Goal: Task Accomplishment & Management: Manage account settings

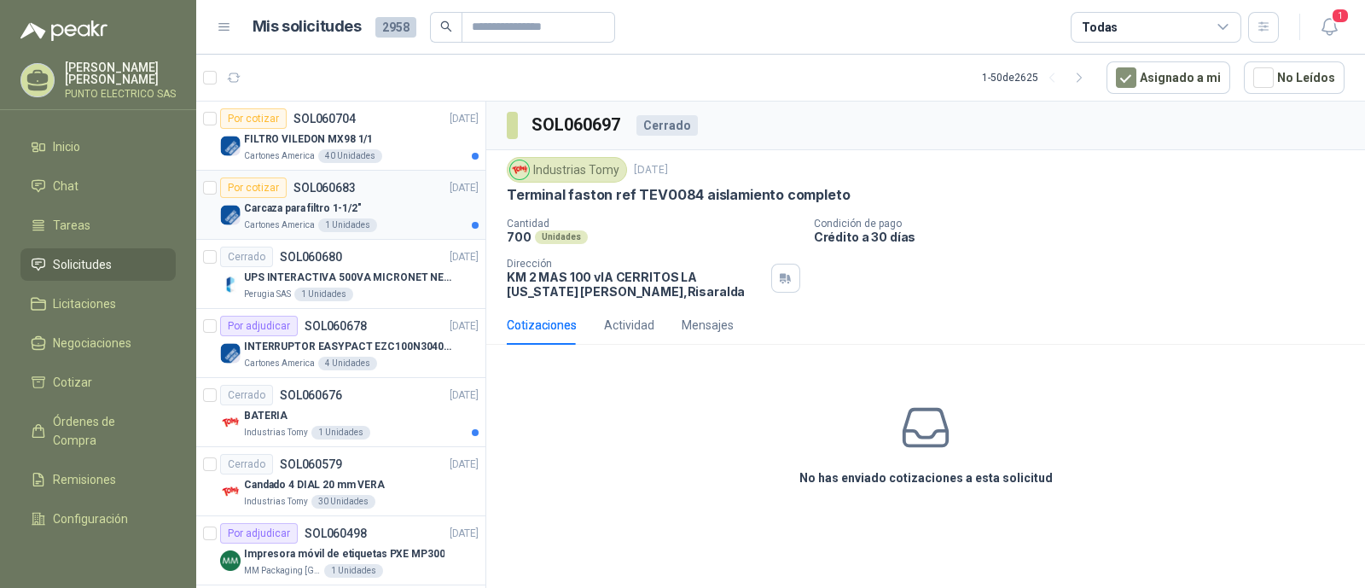
click at [410, 204] on div "Carcaza para filtro 1-1/2"" at bounding box center [361, 208] width 235 height 20
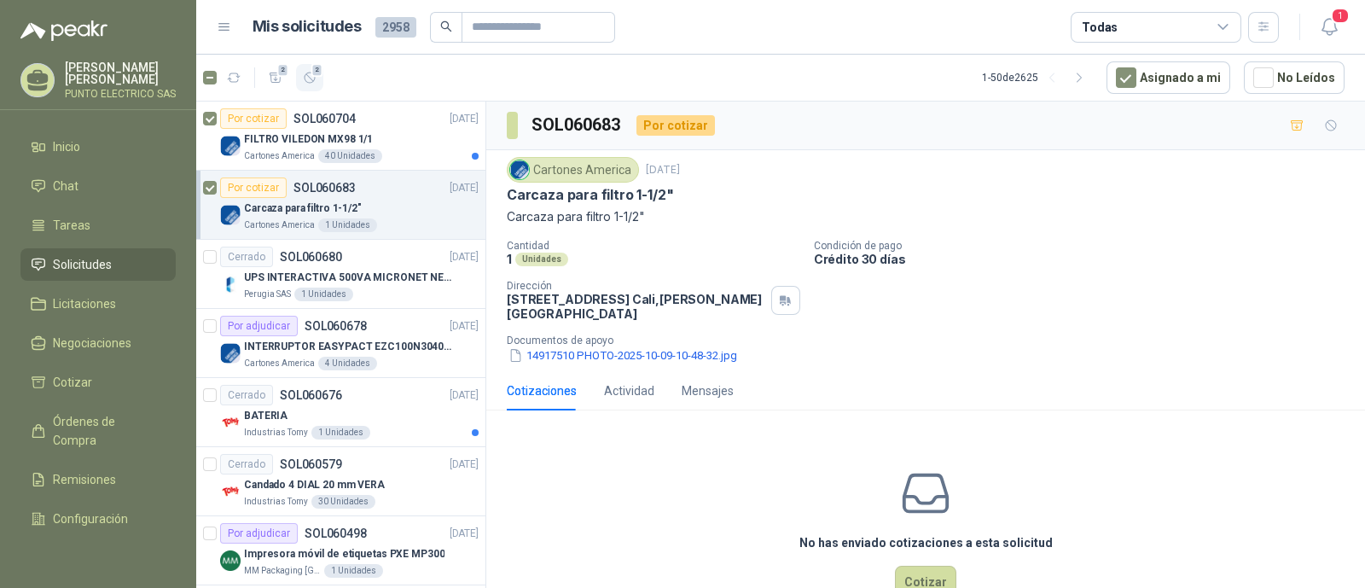
click at [307, 84] on button "2" at bounding box center [309, 77] width 27 height 27
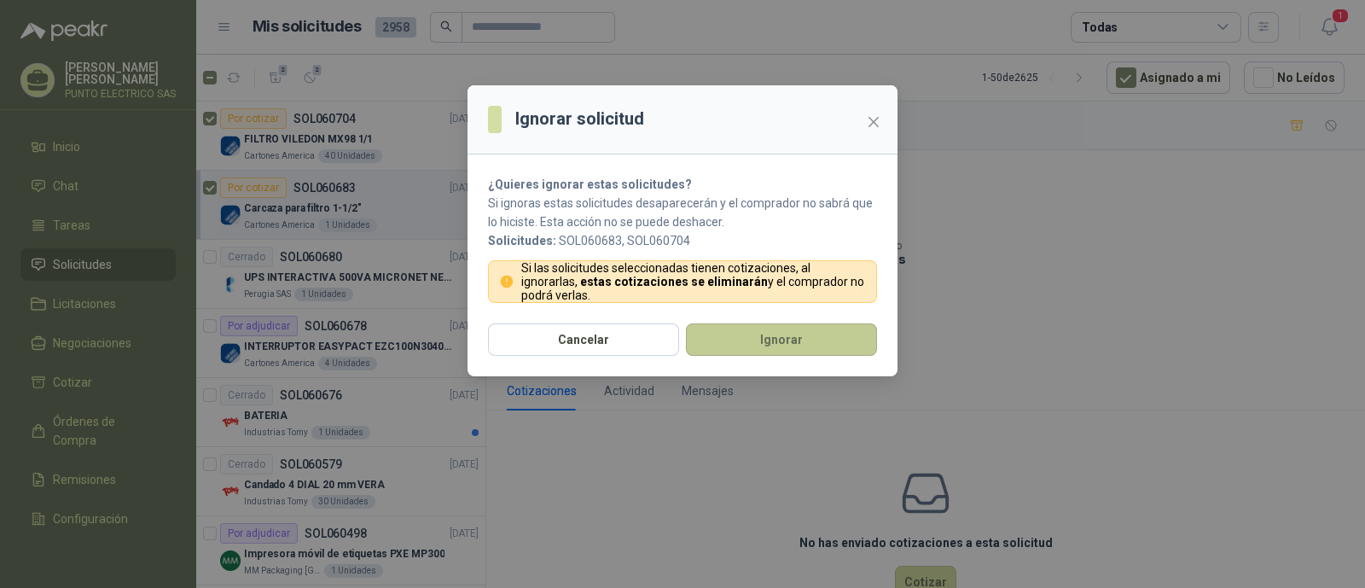
click at [795, 327] on button "Ignorar" at bounding box center [781, 339] width 191 height 32
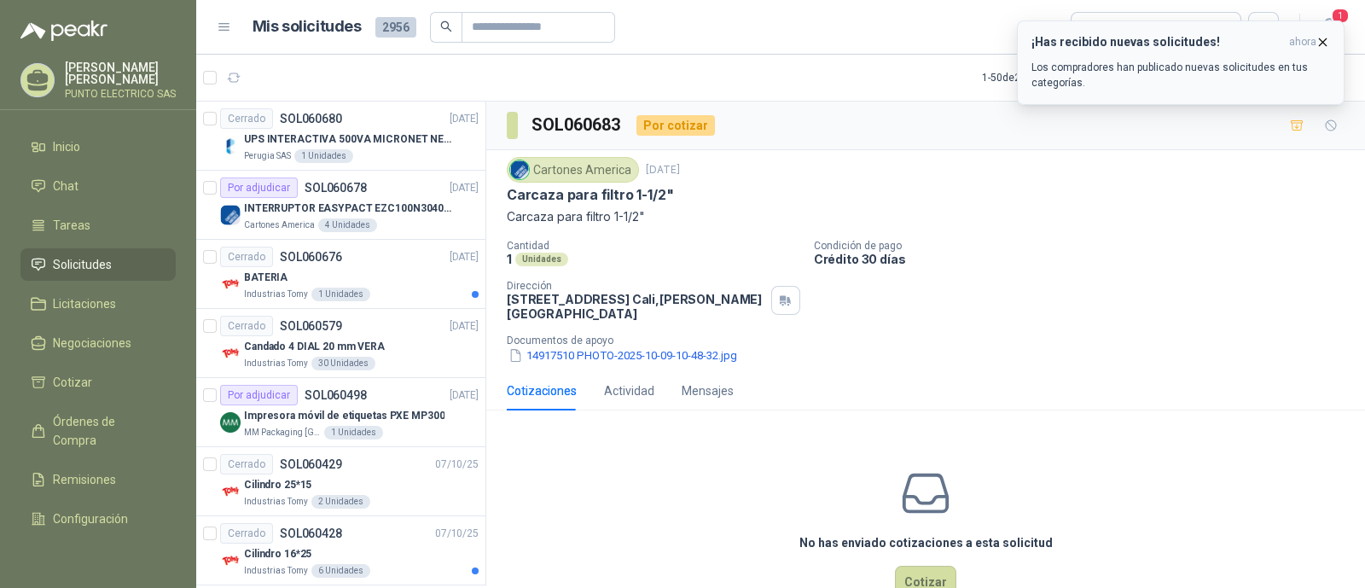
click at [1155, 55] on div "¡Has recibido nuevas solicitudes! ahora Los compradores han publicado nuevas so…" at bounding box center [1180, 62] width 299 height 55
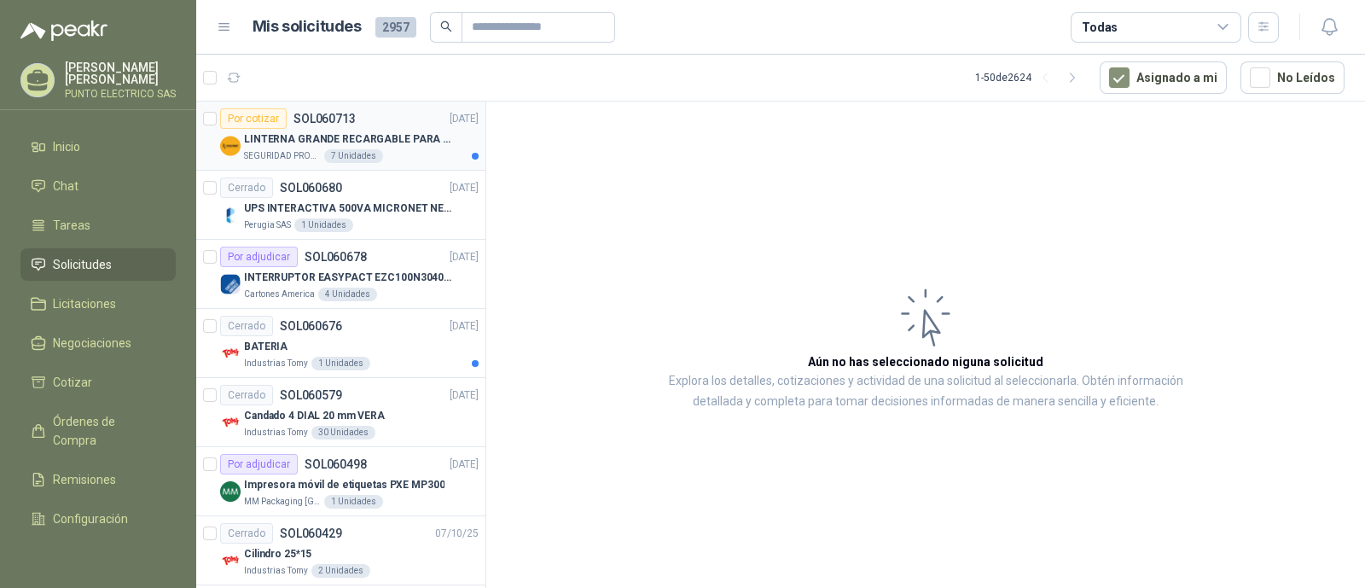
click at [390, 138] on p "LINTERNA GRANDE RECARGABLE PARA ESPACIOS ABIERTOS 100-150MTS" at bounding box center [350, 139] width 212 height 16
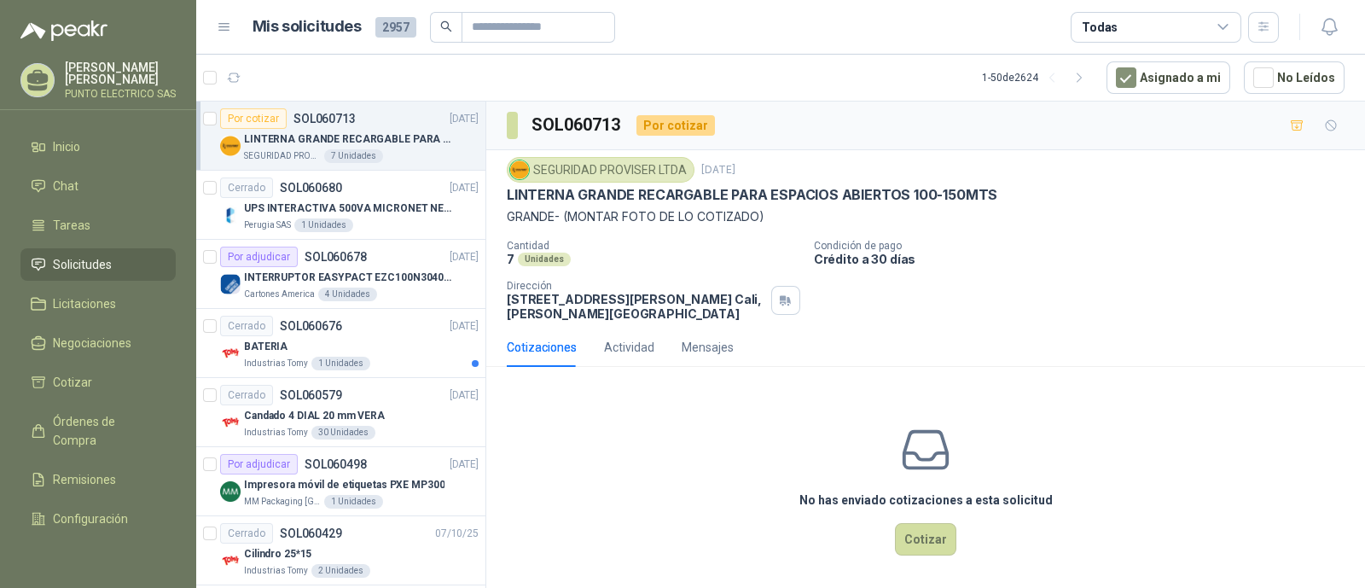
scroll to position [4, 0]
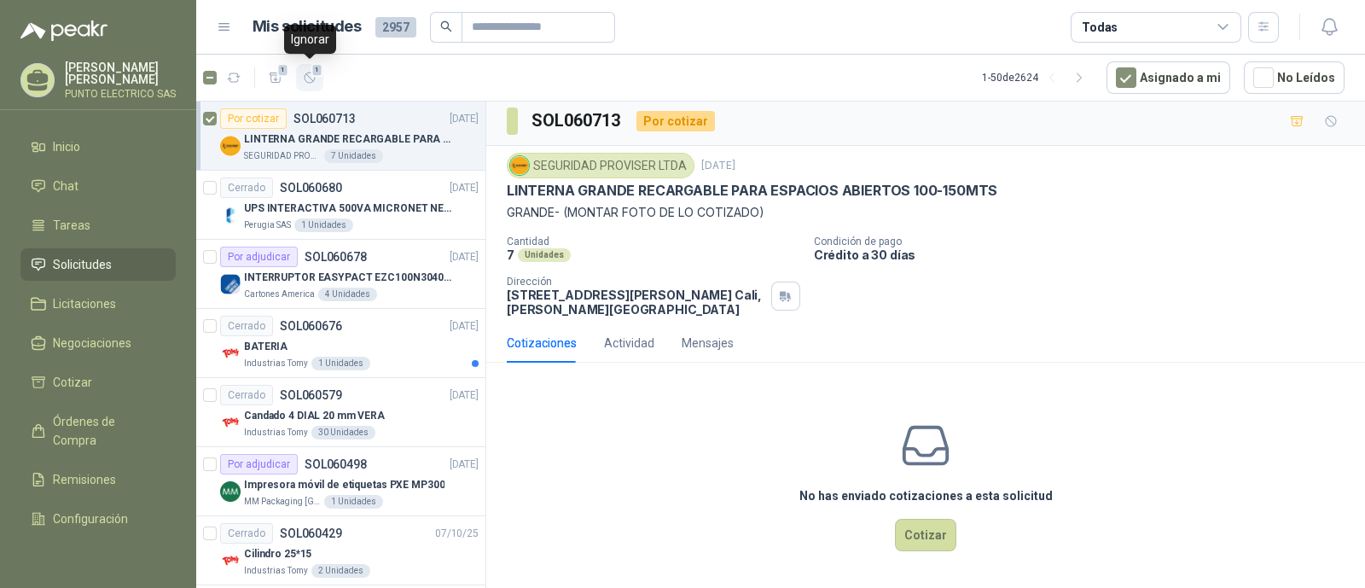
click at [317, 73] on span "1" at bounding box center [317, 70] width 12 height 14
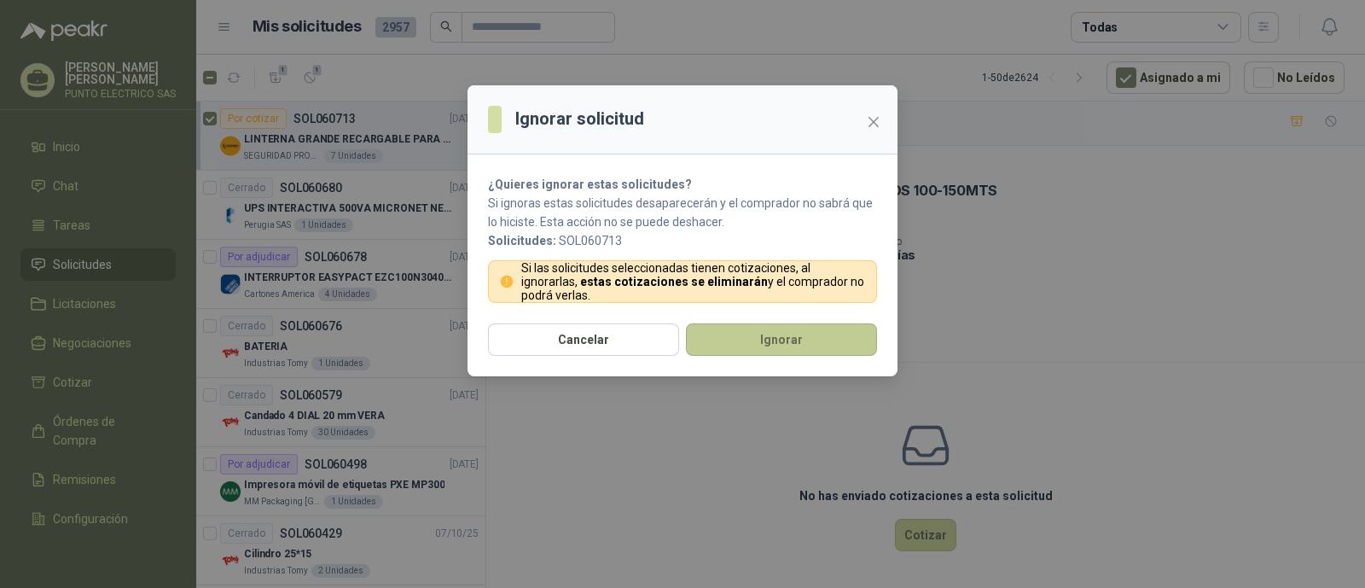
click at [779, 342] on button "Ignorar" at bounding box center [781, 339] width 191 height 32
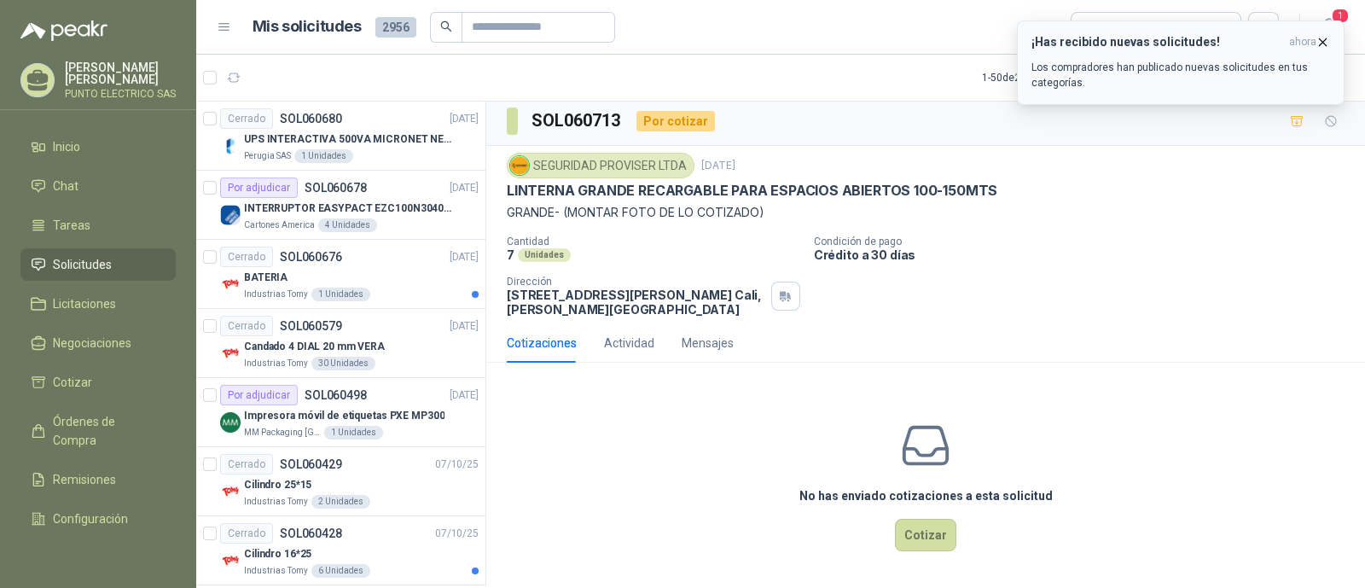
click at [1146, 39] on h3 "¡Has recibido nuevas solicitudes!" at bounding box center [1156, 42] width 251 height 15
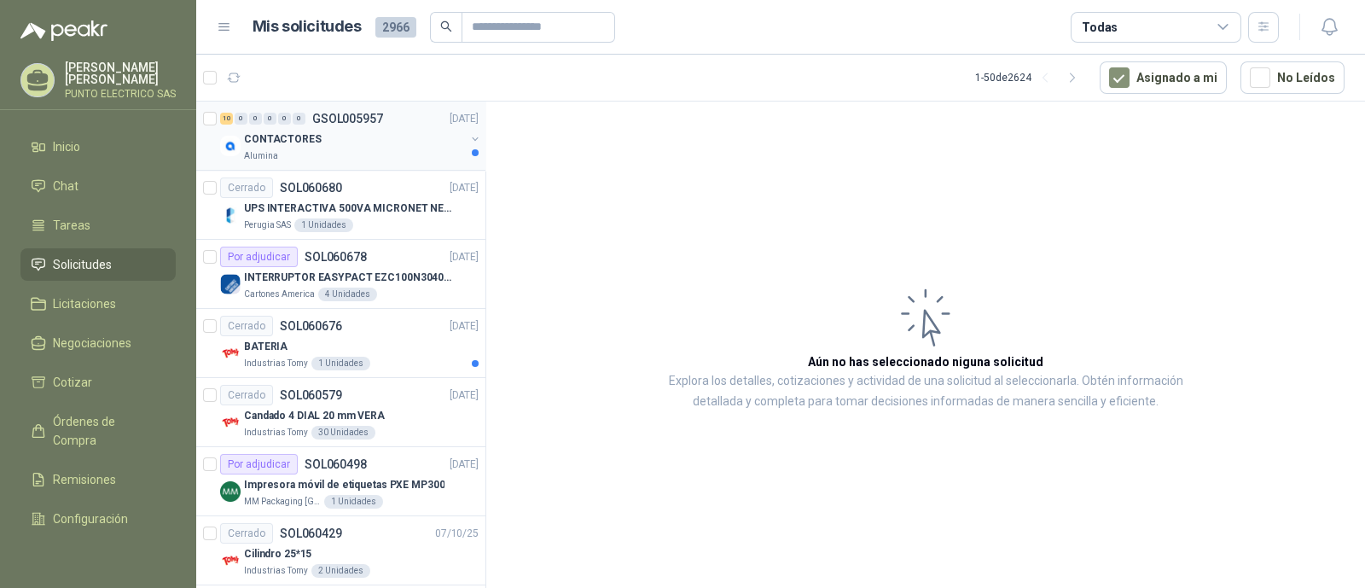
click at [362, 140] on div "CONTACTORES" at bounding box center [354, 139] width 221 height 20
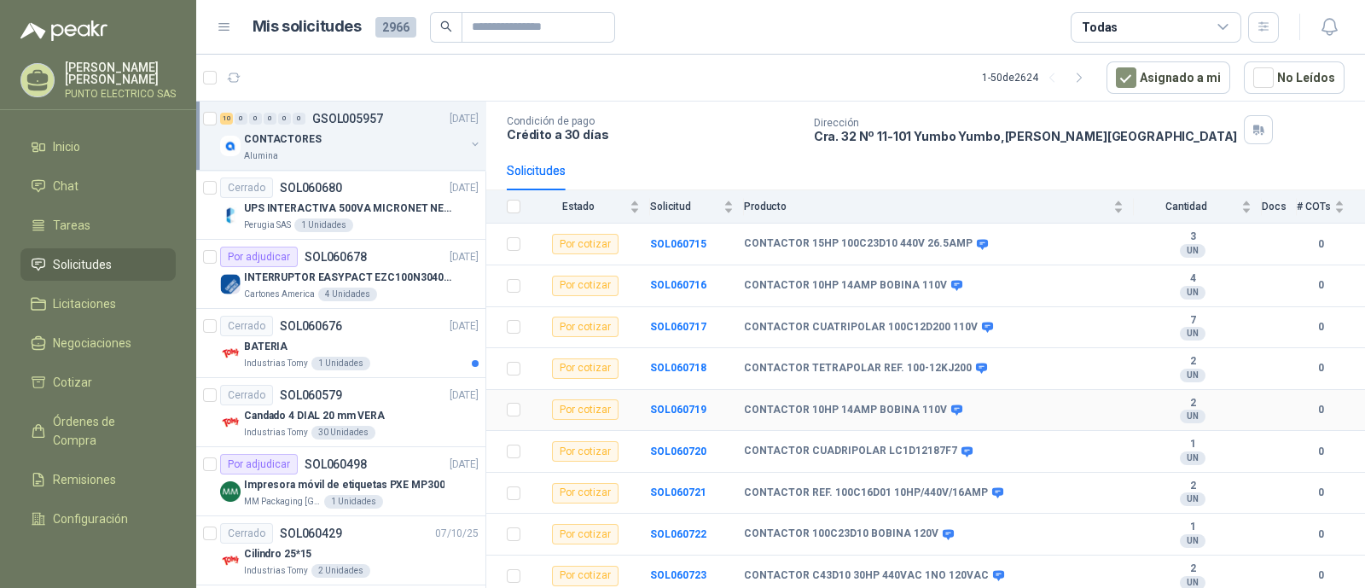
scroll to position [149, 0]
